Goal: Information Seeking & Learning: Learn about a topic

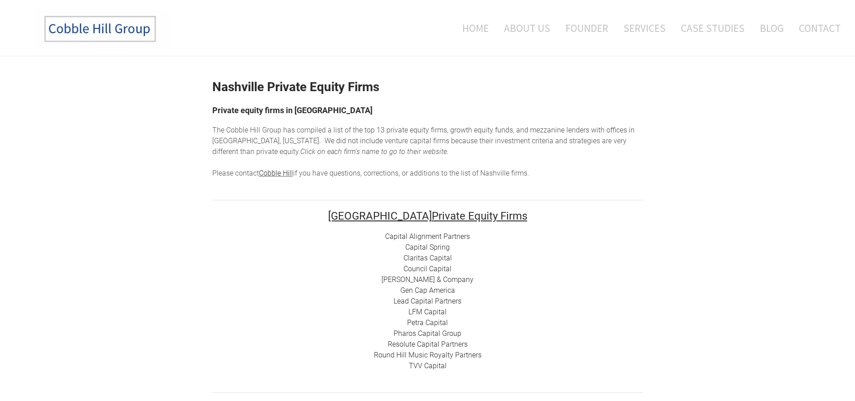
click at [441, 238] on link "Capital Alignment Partners" at bounding box center [427, 236] width 85 height 9
click at [424, 246] on link "Capital Spring" at bounding box center [427, 247] width 44 height 9
click at [441, 259] on link "Claritas Capital" at bounding box center [427, 258] width 48 height 9
click at [433, 270] on link "Council Capital" at bounding box center [427, 268] width 48 height 9
click at [435, 280] on link "[PERSON_NAME] & Company" at bounding box center [427, 279] width 92 height 9
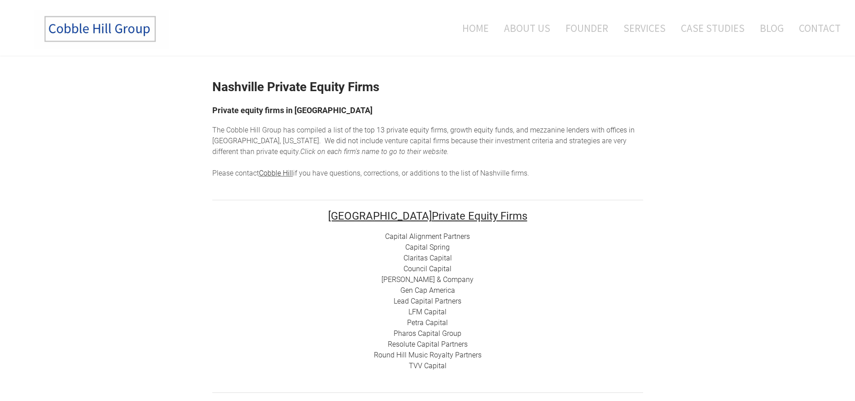
click at [434, 291] on link "Gen Cap America" at bounding box center [427, 290] width 55 height 9
click at [434, 301] on link "Lead Capital Partners" at bounding box center [428, 301] width 68 height 9
click at [437, 314] on link "LFM Capital" at bounding box center [427, 311] width 38 height 9
click at [436, 320] on link "Petra Capital" at bounding box center [427, 322] width 41 height 9
click at [433, 345] on link "Resolute Capital Partners" at bounding box center [428, 344] width 80 height 9
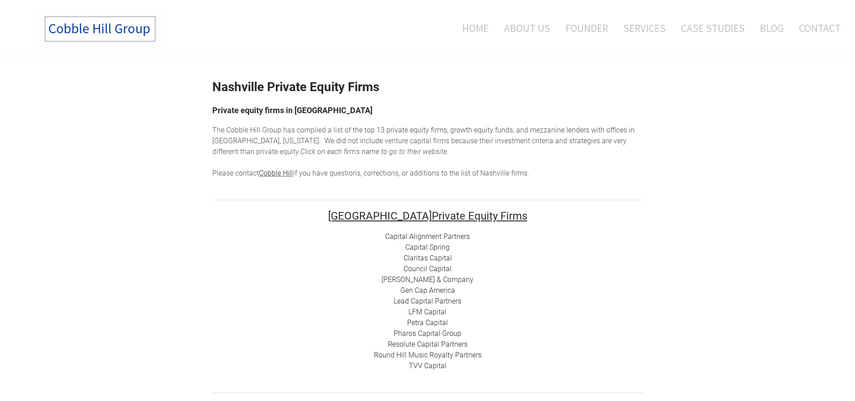
click at [427, 368] on link "TVV Capital" at bounding box center [428, 365] width 38 height 9
